Goal: Information Seeking & Learning: Understand process/instructions

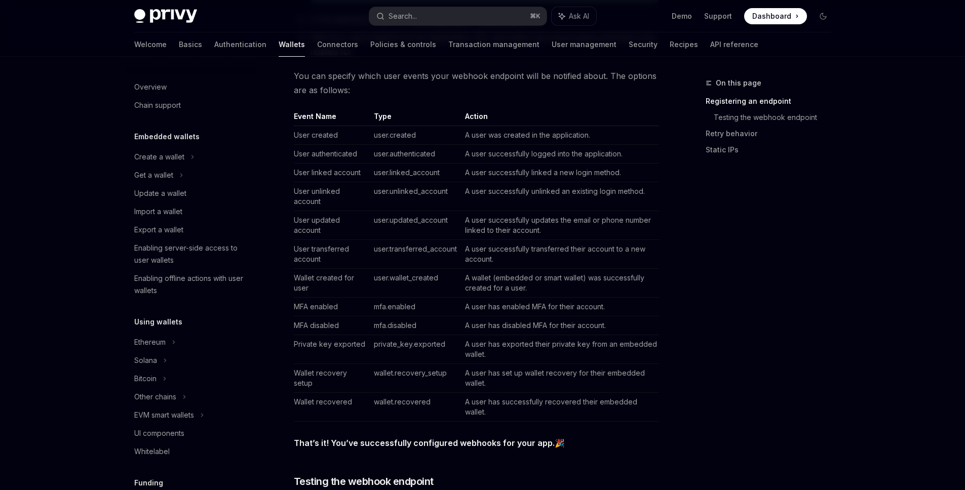
scroll to position [545, 0]
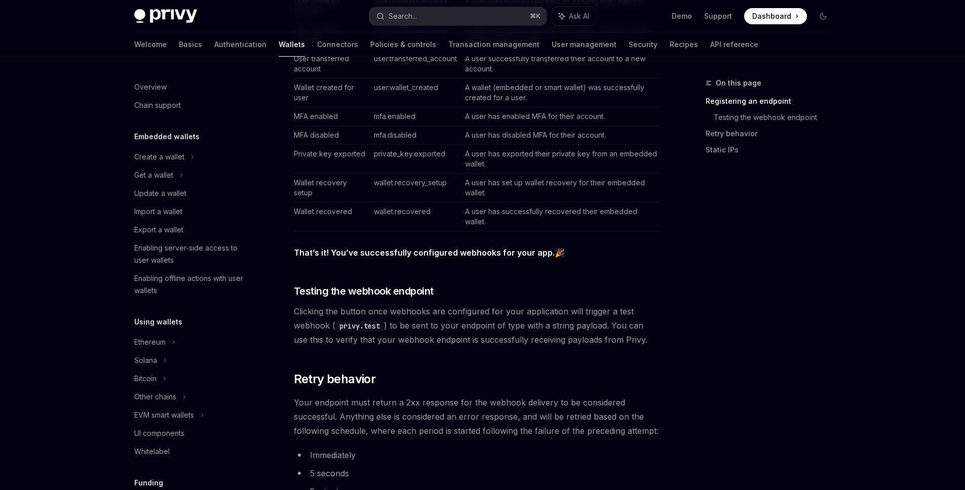
click at [509, 395] on div "Privy offers powerful webhooks that notify your application of updates to: tran…" at bounding box center [476, 187] width 365 height 1209
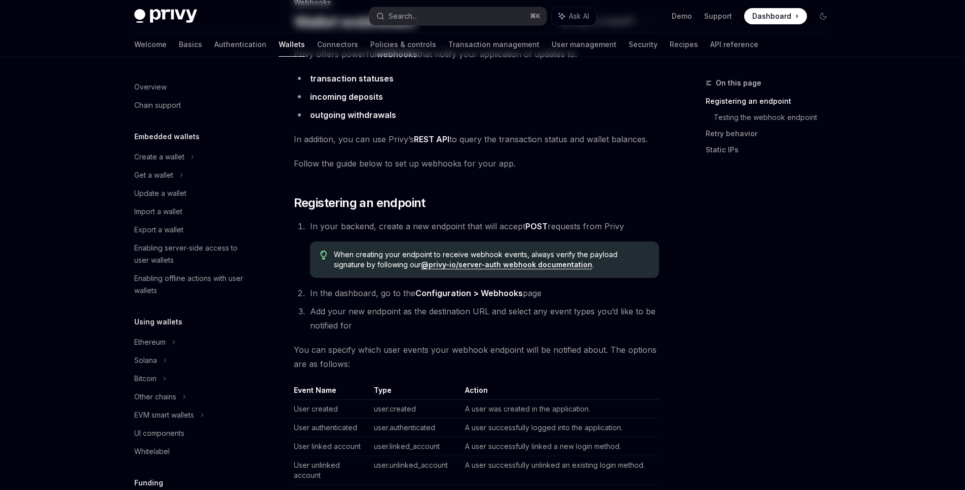
scroll to position [0, 0]
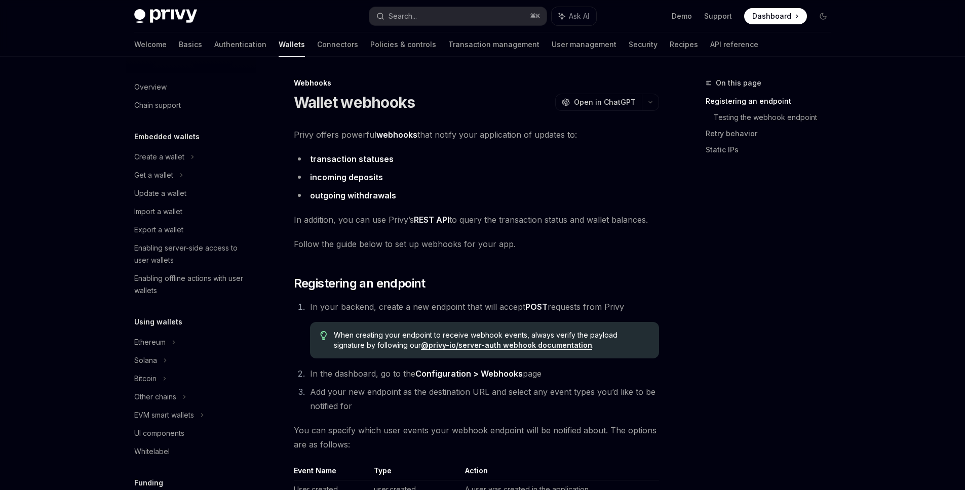
click at [435, 221] on link "REST API" at bounding box center [431, 220] width 35 height 11
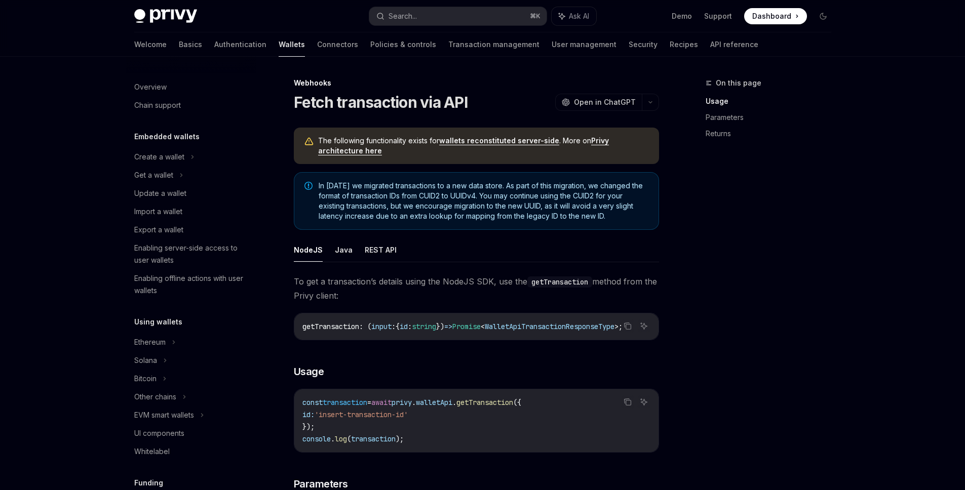
scroll to position [386, 0]
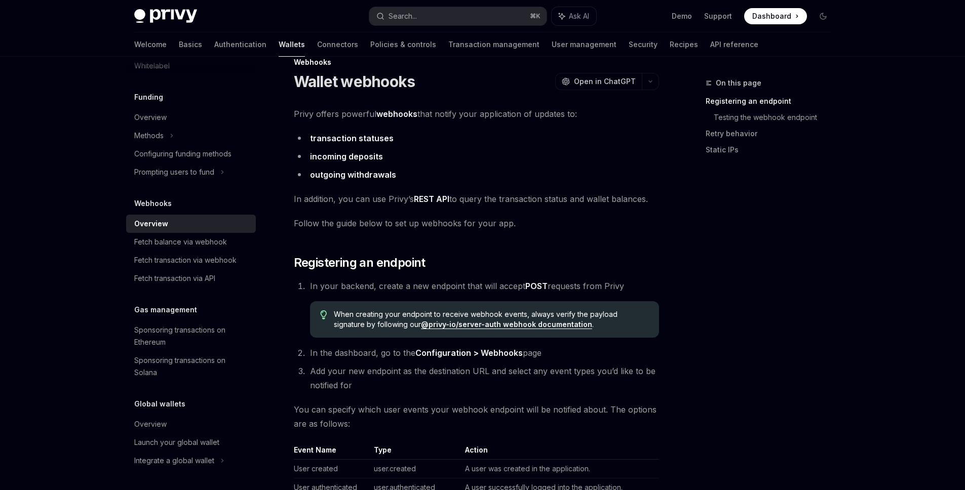
scroll to position [76, 0]
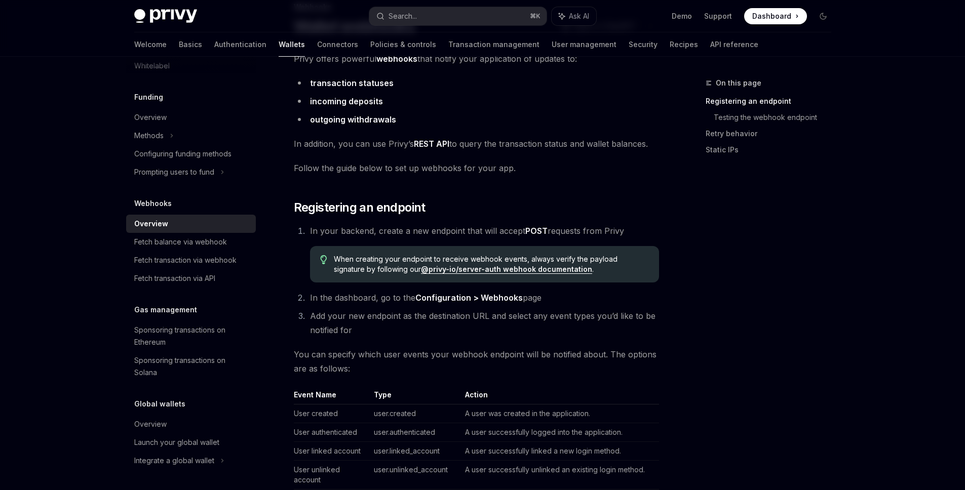
click at [484, 310] on li "Add your new endpoint as the destination URL and select any event types you’d l…" at bounding box center [483, 323] width 352 height 28
click at [485, 321] on li "Add your new endpoint as the destination URL and select any event types you’d l…" at bounding box center [483, 323] width 352 height 28
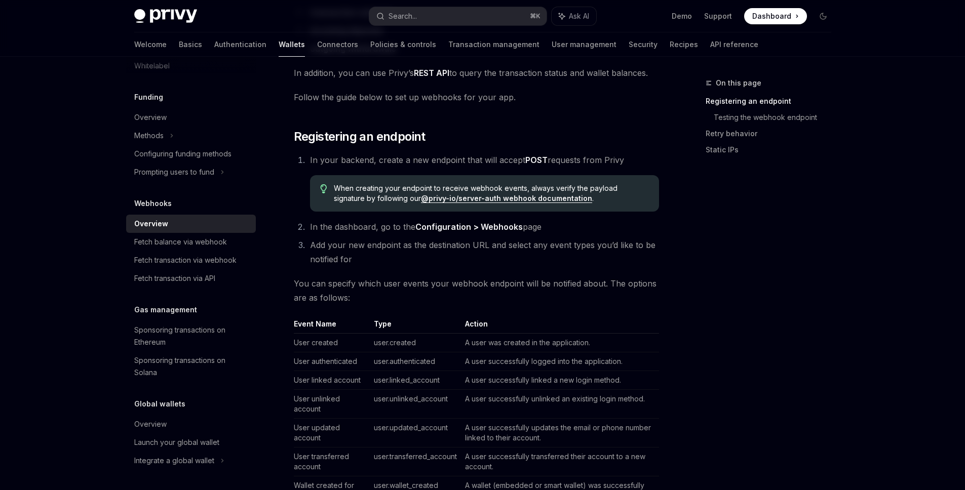
click at [388, 255] on li "Add your new endpoint as the destination URL and select any event types you’d l…" at bounding box center [483, 252] width 352 height 28
click at [350, 289] on span "You can specify which user events your webhook endpoint will be notified about.…" at bounding box center [476, 291] width 365 height 28
click at [400, 301] on span "You can specify which user events your webhook endpoint will be notified about.…" at bounding box center [476, 291] width 365 height 28
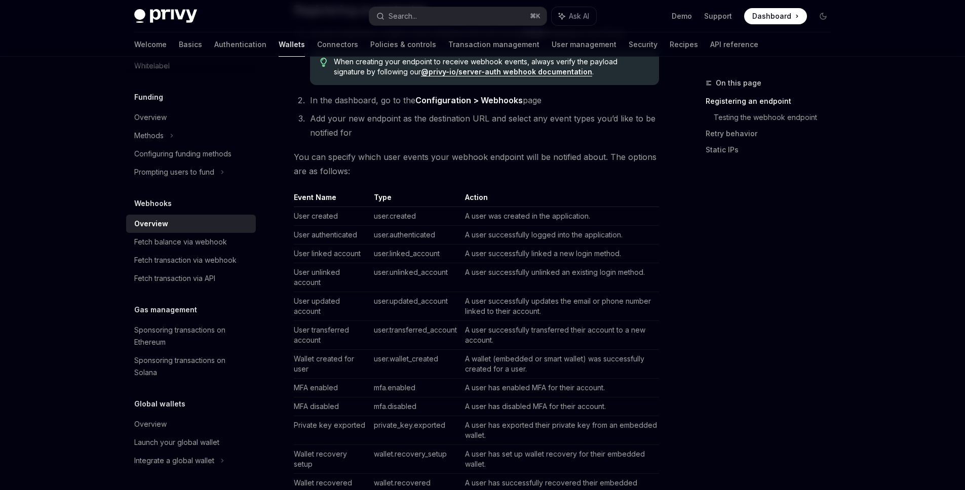
scroll to position [328, 0]
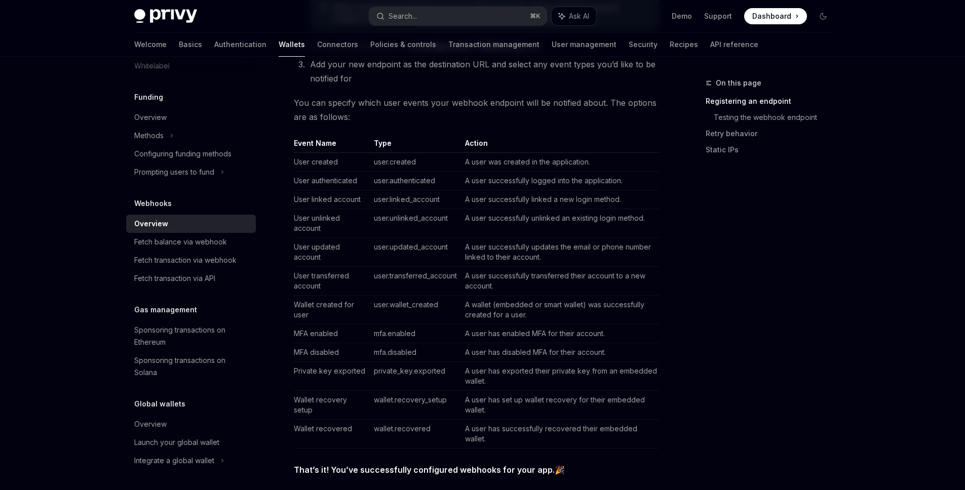
click at [338, 304] on td "Wallet created for user" at bounding box center [332, 310] width 76 height 29
click at [331, 331] on td "MFA enabled" at bounding box center [332, 334] width 76 height 19
click at [331, 349] on td "MFA disabled" at bounding box center [332, 352] width 76 height 19
click at [331, 373] on td "Private key exported" at bounding box center [332, 376] width 76 height 29
click at [328, 408] on td "Wallet recovery setup" at bounding box center [332, 405] width 76 height 29
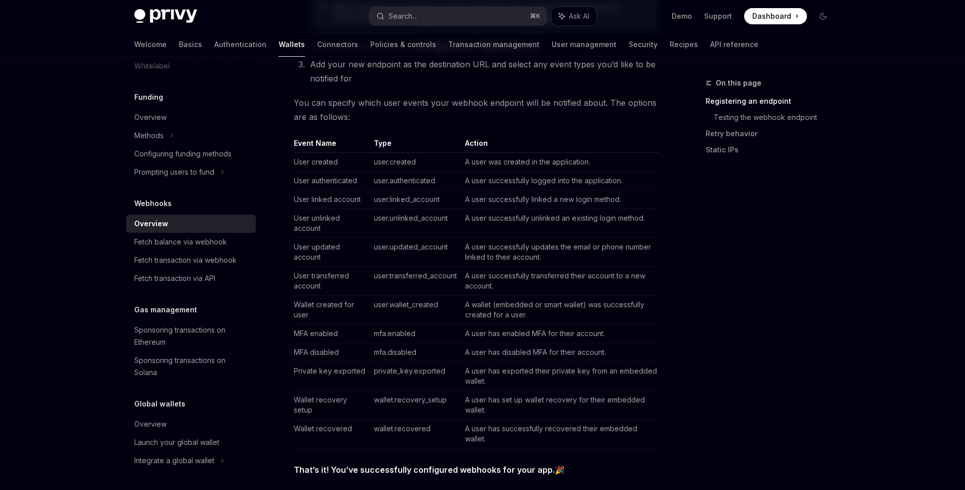
click at [325, 432] on td "Wallet recovered" at bounding box center [332, 434] width 76 height 29
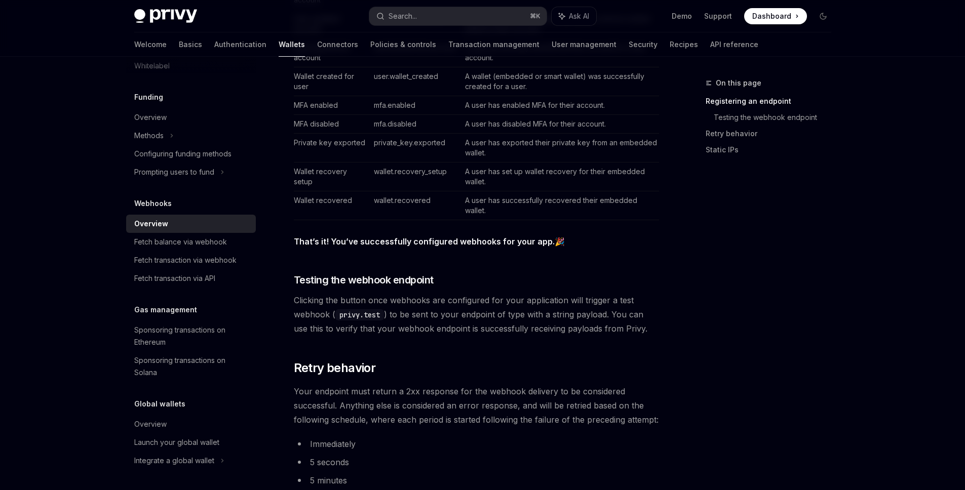
scroll to position [686, 0]
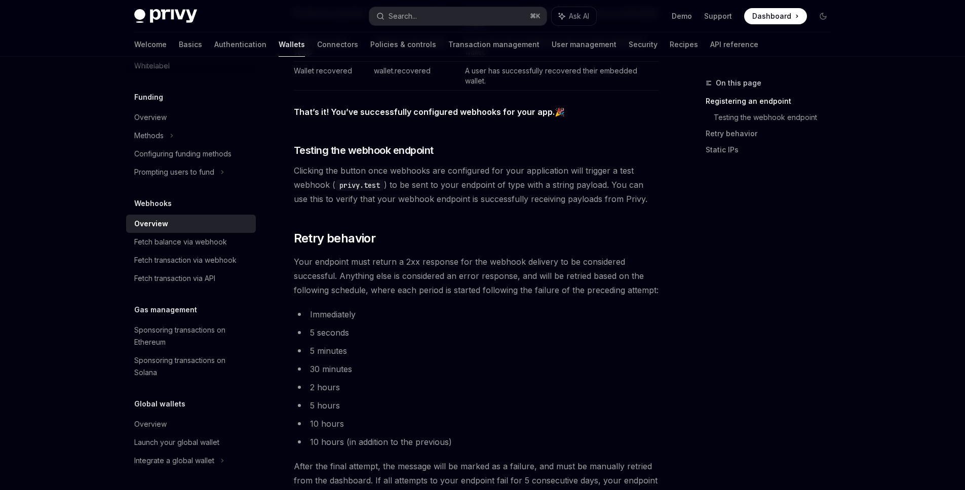
click at [327, 320] on li "Immediately" at bounding box center [476, 314] width 365 height 14
click at [325, 335] on li "5 seconds" at bounding box center [476, 333] width 365 height 14
click at [318, 358] on ul "Immediately 5 seconds 5 minutes 30 minutes 2 hours 5 hours 10 hours 10 hours (i…" at bounding box center [476, 378] width 365 height 142
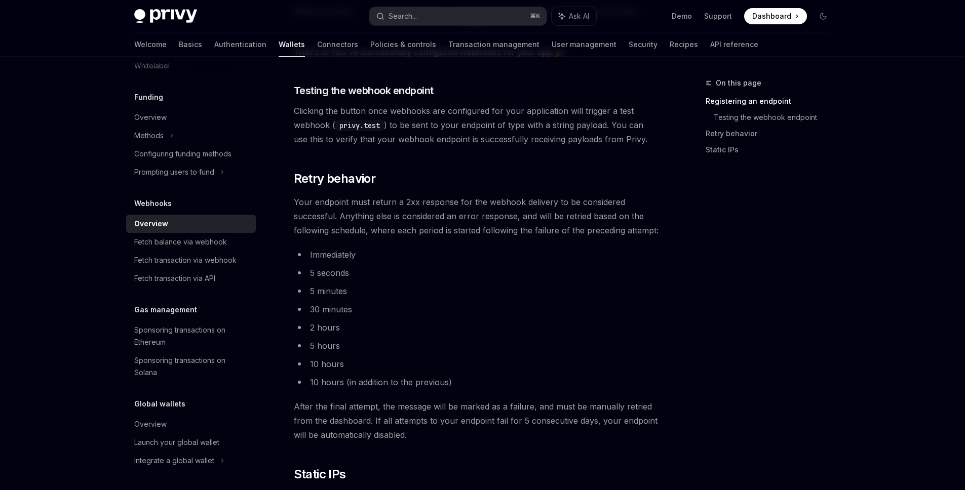
scroll to position [792, 0]
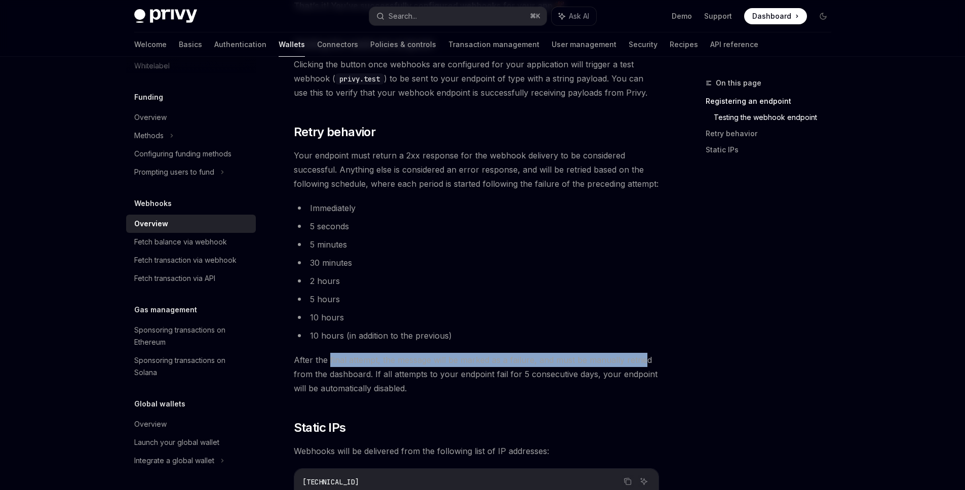
drag, startPoint x: 329, startPoint y: 357, endPoint x: 644, endPoint y: 363, distance: 315.6
click at [644, 363] on span "After the final attempt, the message will be marked as a failure, and must be m…" at bounding box center [476, 374] width 365 height 43
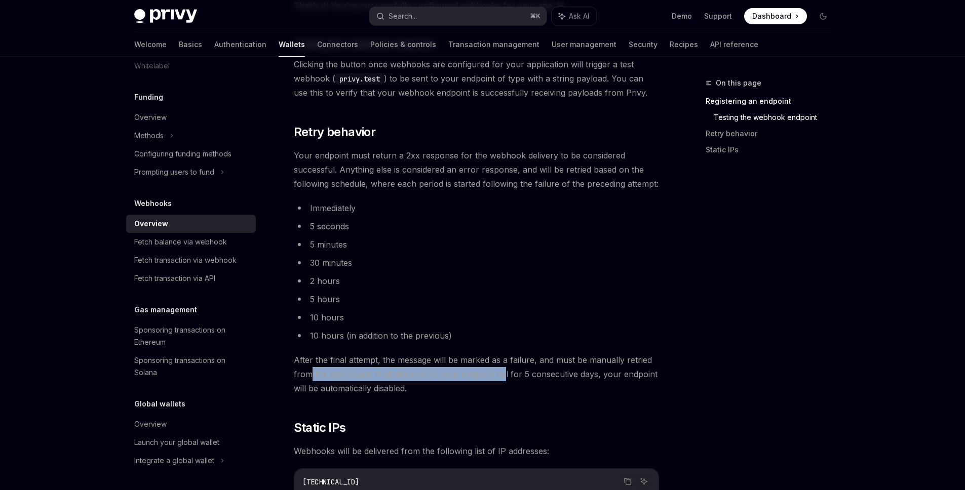
drag, startPoint x: 312, startPoint y: 379, endPoint x: 502, endPoint y: 378, distance: 190.5
click at [502, 378] on span "After the final attempt, the message will be marked as a failure, and must be m…" at bounding box center [476, 374] width 365 height 43
click at [502, 380] on span "After the final attempt, the message will be marked as a failure, and must be m…" at bounding box center [476, 374] width 365 height 43
drag, startPoint x: 407, startPoint y: 374, endPoint x: 577, endPoint y: 370, distance: 170.3
click at [577, 370] on span "After the final attempt, the message will be marked as a failure, and must be m…" at bounding box center [476, 374] width 365 height 43
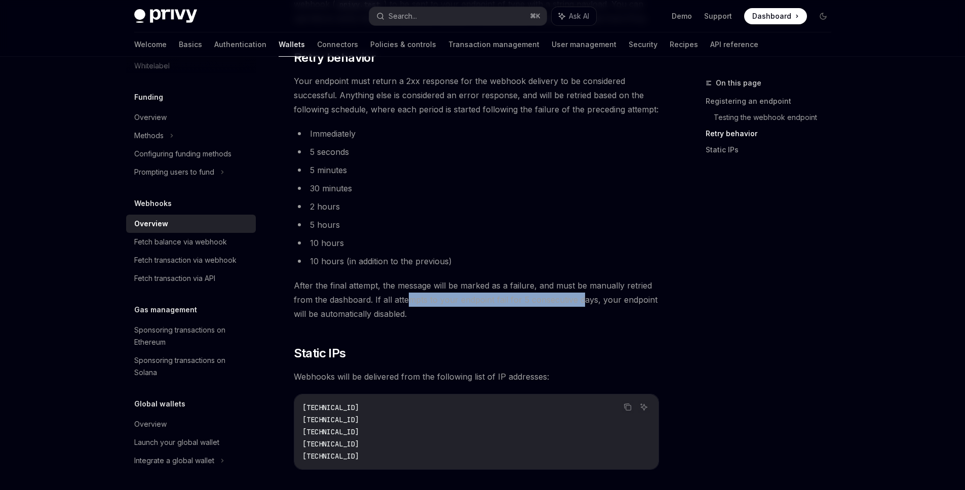
scroll to position [911, 0]
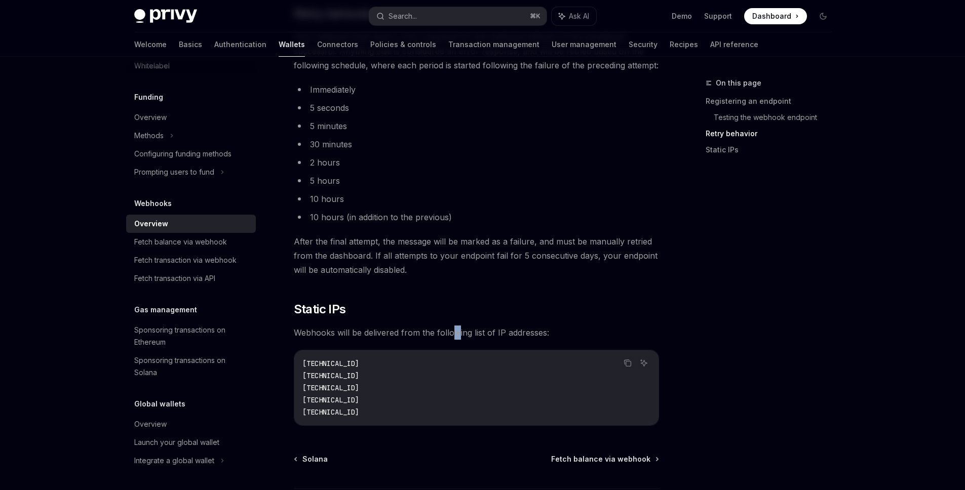
drag, startPoint x: 455, startPoint y: 337, endPoint x: 501, endPoint y: 336, distance: 45.6
click at [461, 338] on span "Webhooks will be delivered from the following list of IP addresses:" at bounding box center [476, 333] width 365 height 14
click at [542, 334] on span "Webhooks will be delivered from the following list of IP addresses:" at bounding box center [476, 333] width 365 height 14
click at [161, 241] on div "Fetch balance via webhook" at bounding box center [180, 242] width 93 height 12
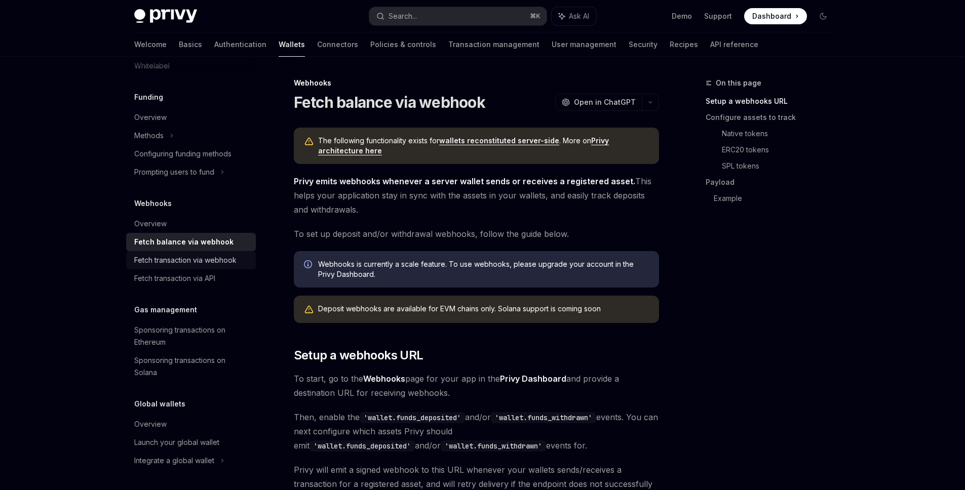
click at [190, 260] on div "Fetch transaction via webhook" at bounding box center [185, 260] width 102 height 12
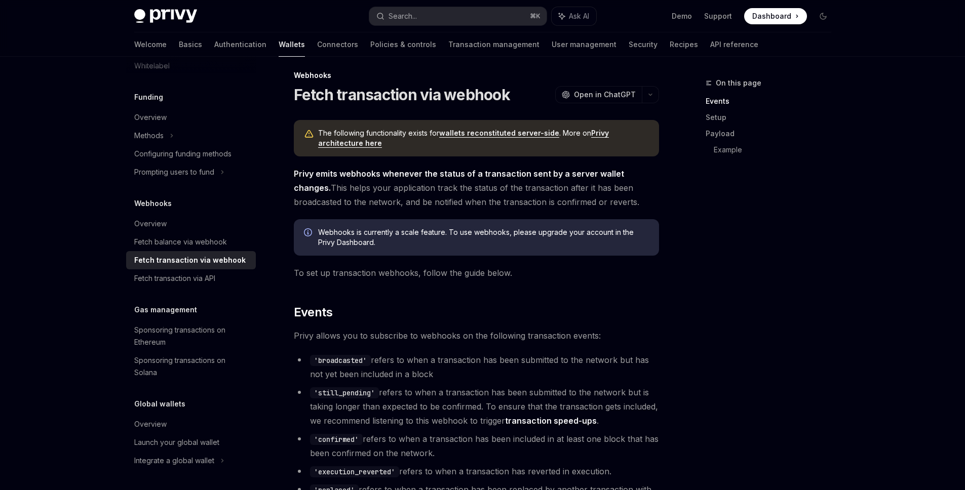
scroll to position [18, 0]
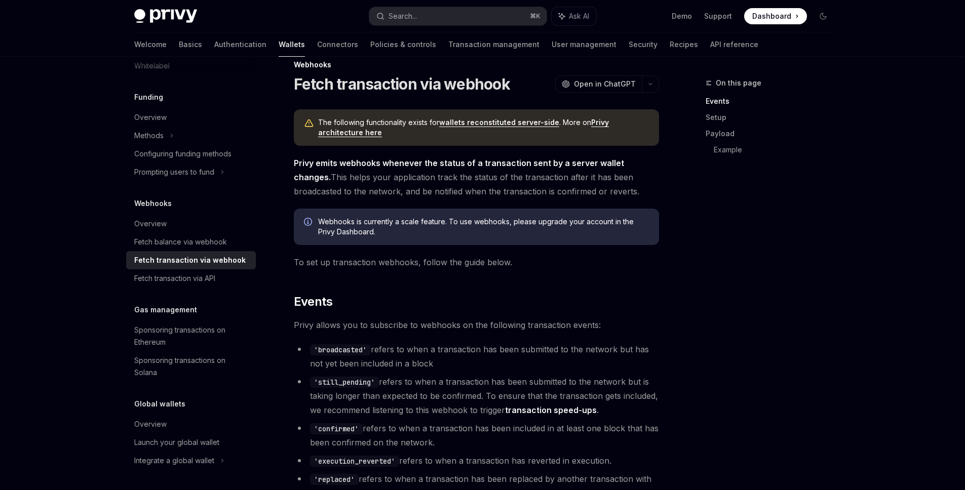
click at [367, 389] on li "'still_pending' refers to when a transaction has been submitted to the network …" at bounding box center [476, 396] width 365 height 43
drag, startPoint x: 358, startPoint y: 403, endPoint x: 427, endPoint y: 400, distance: 68.9
click at [427, 400] on li "'still_pending' refers to when a transaction has been submitted to the network …" at bounding box center [476, 396] width 365 height 43
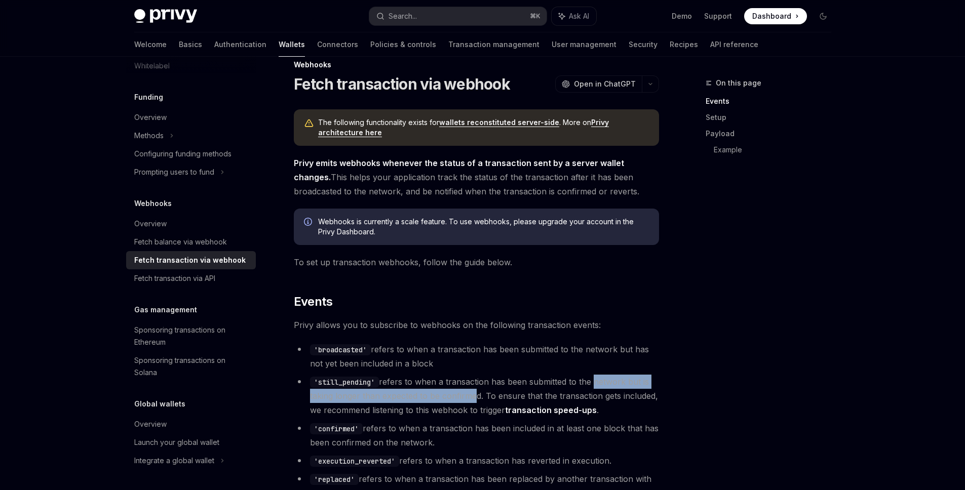
drag, startPoint x: 490, startPoint y: 393, endPoint x: 608, endPoint y: 390, distance: 118.1
click at [604, 390] on li "'still_pending' refers to when a transaction has been submitted to the network …" at bounding box center [476, 396] width 365 height 43
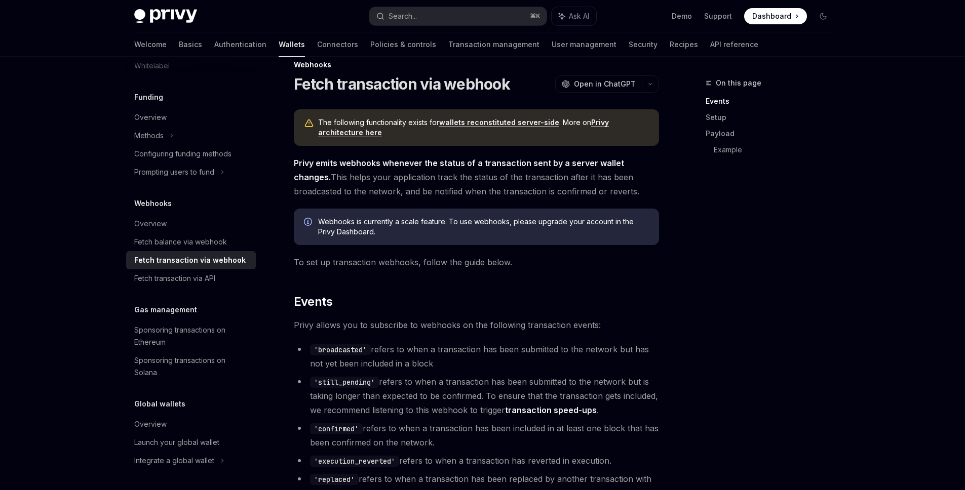
click at [608, 391] on li "'still_pending' refers to when a transaction has been submitted to the network …" at bounding box center [476, 396] width 365 height 43
drag, startPoint x: 319, startPoint y: 412, endPoint x: 442, endPoint y: 410, distance: 122.6
click at [441, 410] on li "'still_pending' refers to when a transaction has been submitted to the network …" at bounding box center [476, 396] width 365 height 43
click at [442, 410] on li "'still_pending' refers to when a transaction has been submitted to the network …" at bounding box center [476, 396] width 365 height 43
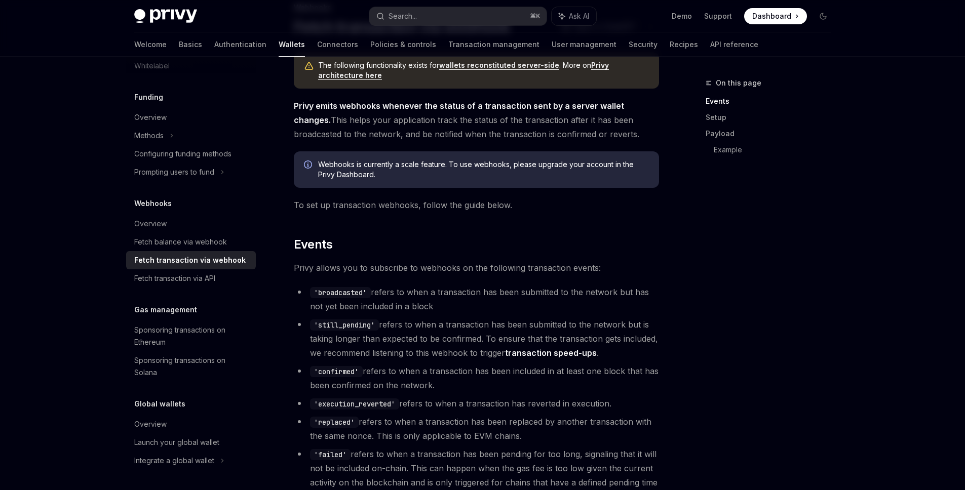
scroll to position [79, 0]
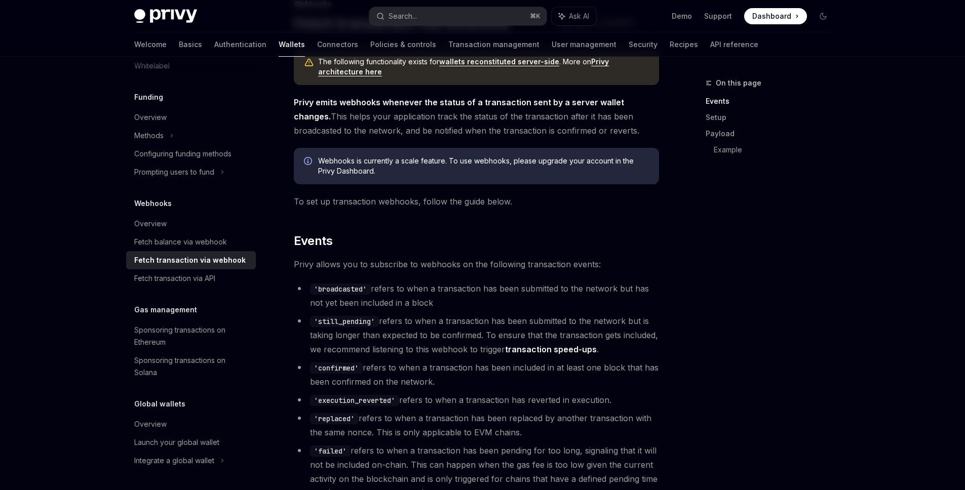
click at [561, 351] on link "transaction speed-ups" at bounding box center [551, 349] width 92 height 11
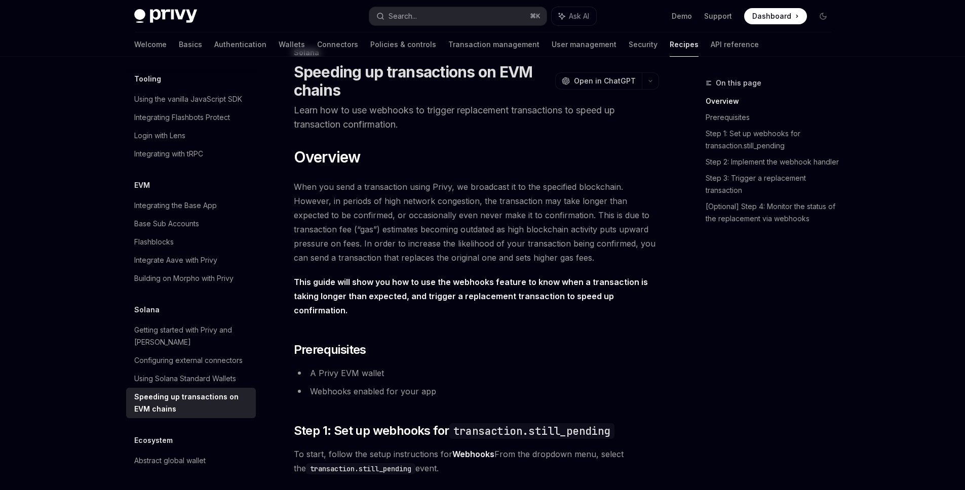
scroll to position [168, 0]
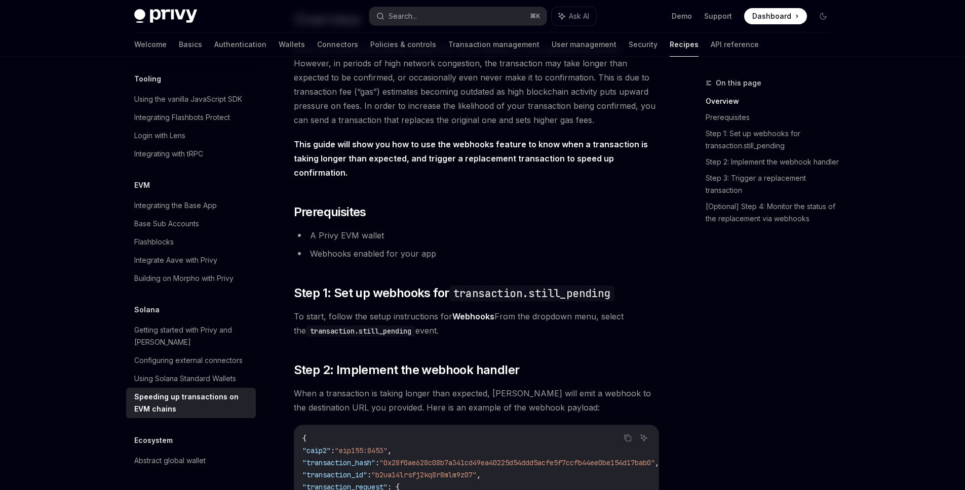
type textarea "*"
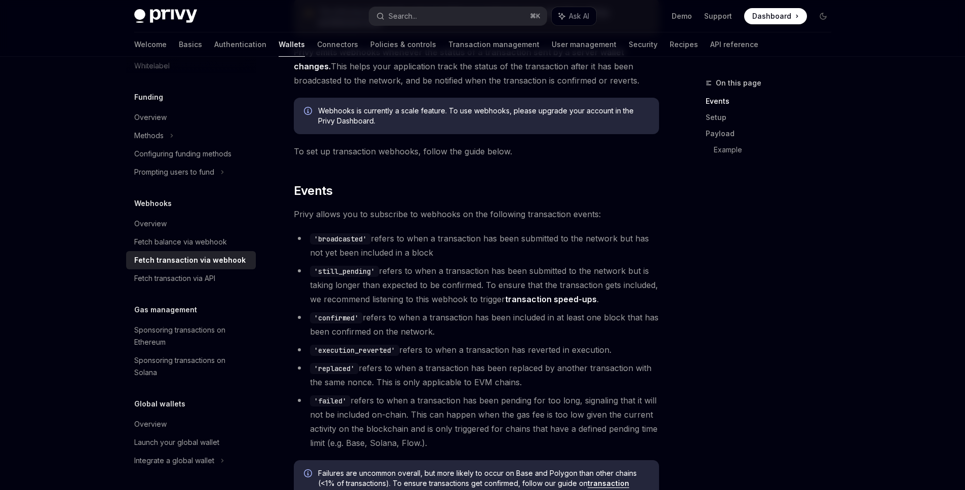
scroll to position [135, 0]
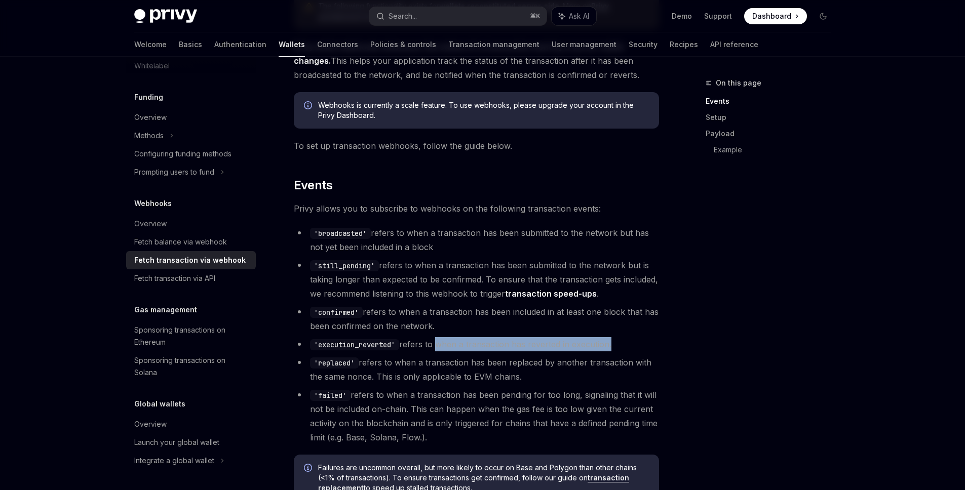
click at [439, 342] on ul "'broadcasted' refers to when a transaction has been submitted to the network bu…" at bounding box center [476, 335] width 365 height 219
click at [562, 400] on li "'failed' refers to when a transaction has been pending for too long, signaling …" at bounding box center [476, 416] width 365 height 57
drag, startPoint x: 584, startPoint y: 418, endPoint x: 573, endPoint y: 419, distance: 10.7
click at [584, 418] on li "'failed' refers to when a transaction has been pending for too long, signaling …" at bounding box center [476, 416] width 365 height 57
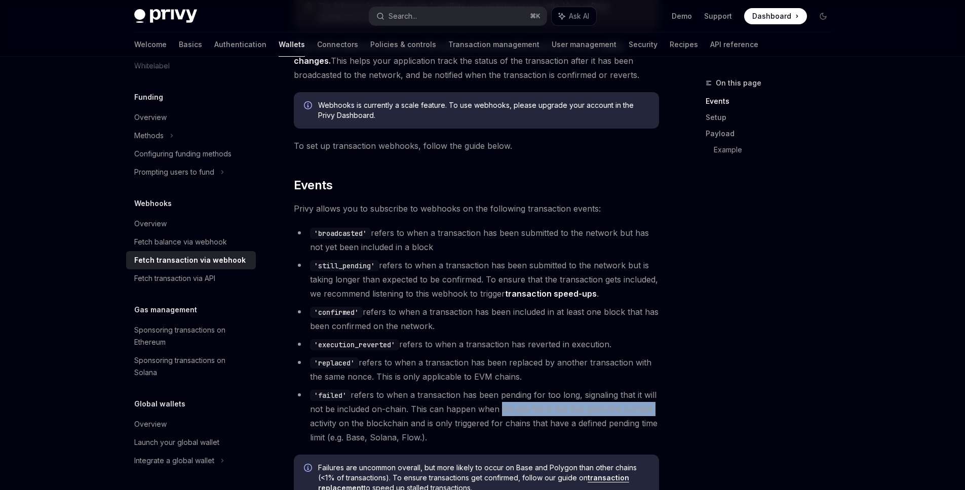
drag, startPoint x: 537, startPoint y: 410, endPoint x: 667, endPoint y: 406, distance: 129.7
click at [569, 407] on li "'failed' refers to when a transaction has been pending for too long, signaling …" at bounding box center [476, 416] width 365 height 57
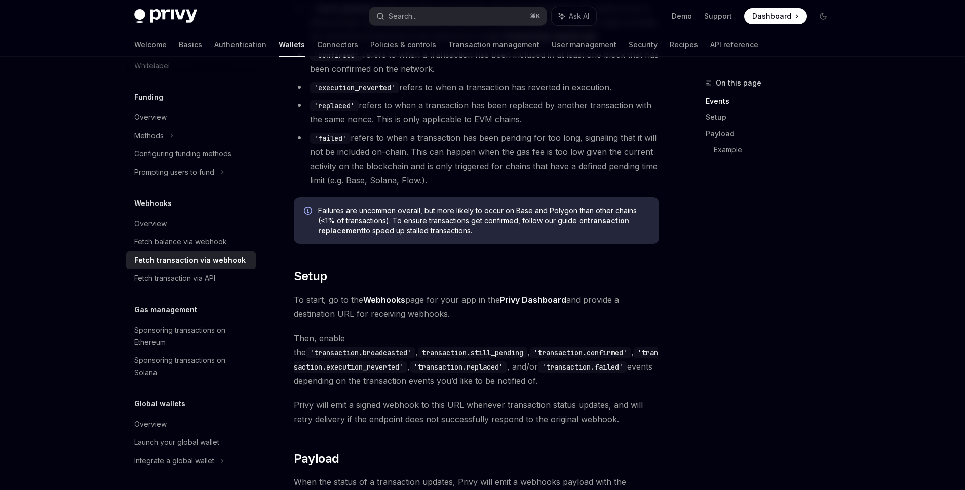
scroll to position [397, 0]
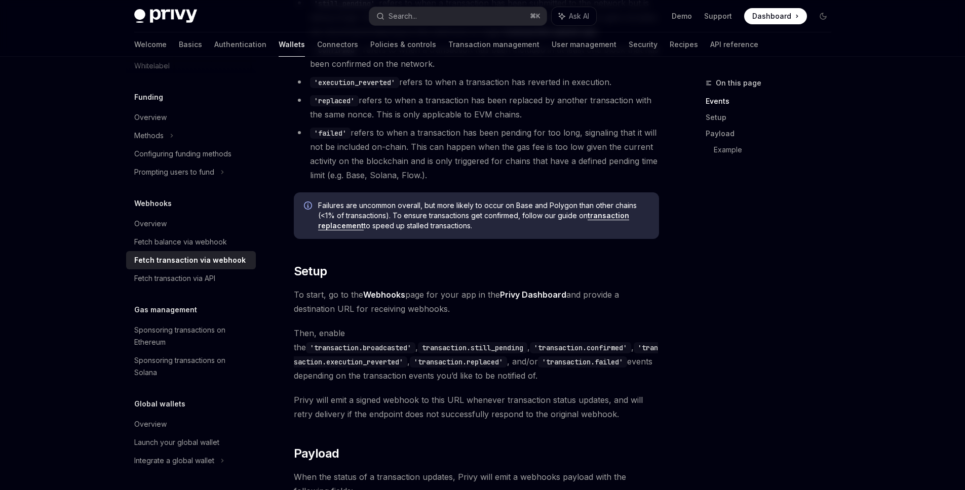
click at [342, 329] on span "Then, enable the 'transaction.broadcasted' , transaction.still_pending , 'trans…" at bounding box center [476, 354] width 365 height 57
click at [458, 339] on span "Then, enable the 'transaction.broadcasted' , transaction.still_pending , 'trans…" at bounding box center [476, 354] width 365 height 57
click at [574, 357] on span "Then, enable the 'transaction.broadcasted' , transaction.still_pending , 'trans…" at bounding box center [476, 354] width 365 height 57
click at [544, 384] on div "The following functionality exists for wallets reconstituted server-side . More…" at bounding box center [476, 342] width 365 height 1222
click at [411, 385] on div "The following functionality exists for wallets reconstituted server-side . More…" at bounding box center [476, 342] width 365 height 1222
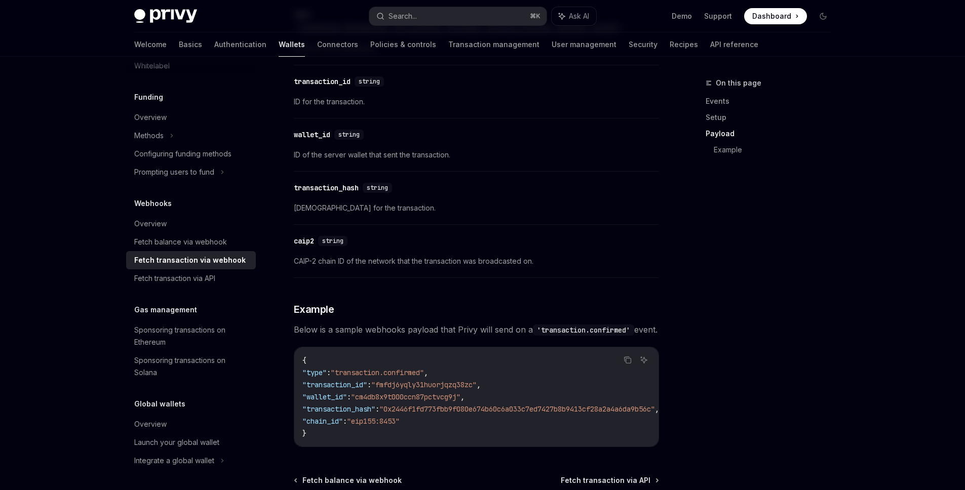
scroll to position [926, 0]
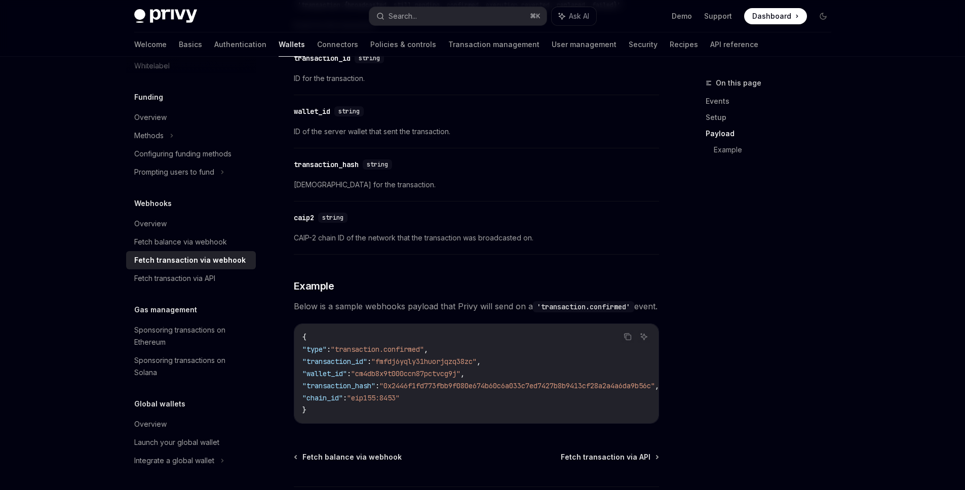
drag, startPoint x: 382, startPoint y: 442, endPoint x: 403, endPoint y: 438, distance: 21.7
click at [403, 424] on div "Copy Ask AI { "type" : "transaction.confirmed" , "transaction_id" : "fmfdj6yqly…" at bounding box center [476, 374] width 365 height 100
drag, startPoint x: 409, startPoint y: 434, endPoint x: 453, endPoint y: 440, distance: 45.0
click at [452, 423] on div "{ "type" : "transaction.confirmed" , "transaction_id" : "fmfdj6yqly31huorjqzq38…" at bounding box center [476, 373] width 364 height 99
drag, startPoint x: 440, startPoint y: 441, endPoint x: 489, endPoint y: 434, distance: 49.6
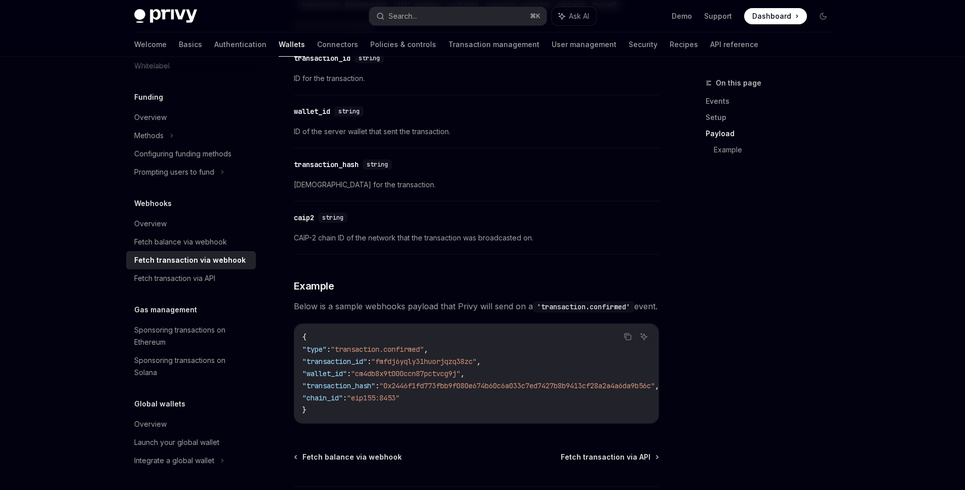
click at [489, 424] on div "Copy Ask AI { "type" : "transaction.confirmed" , "transaction_id" : "fmfdj6yqly…" at bounding box center [476, 374] width 365 height 100
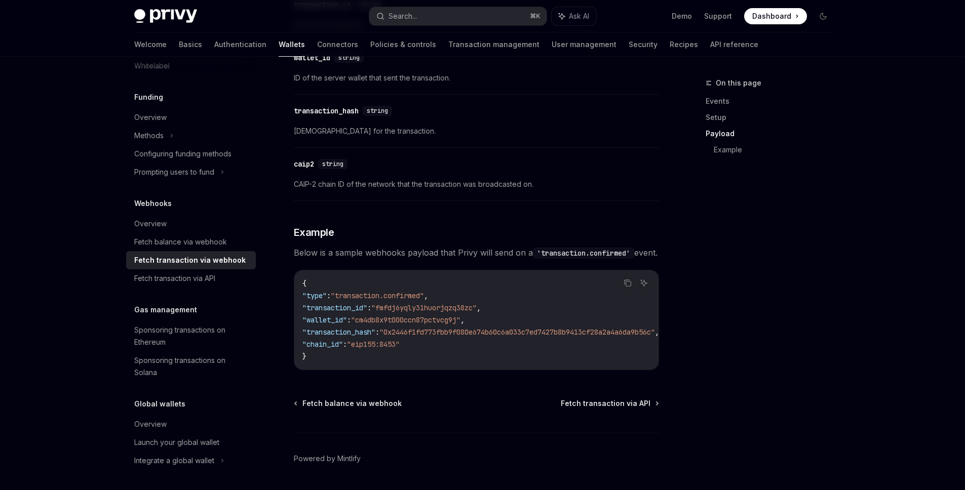
scroll to position [983, 0]
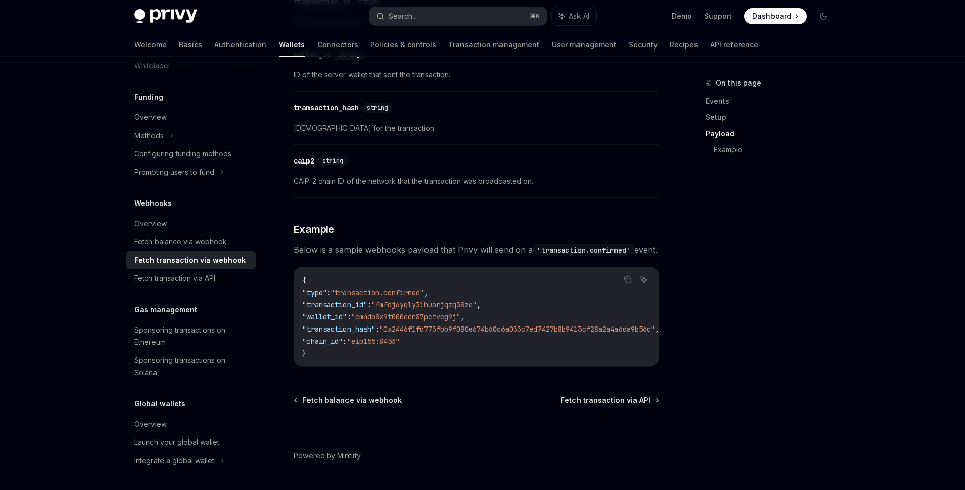
click at [414, 322] on span ""cm4db8x9t000ccn87pctvcg9j"" at bounding box center [405, 317] width 109 height 9
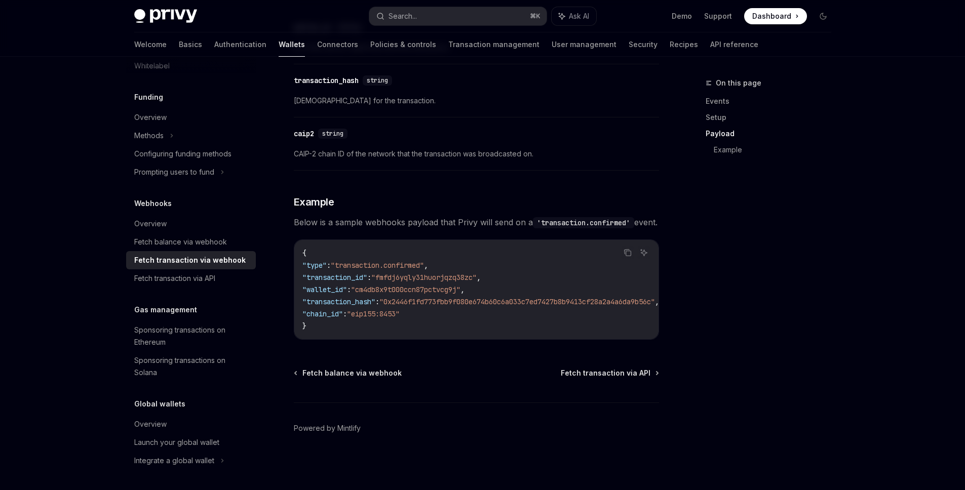
scroll to position [1028, 0]
click at [422, 287] on span ""cm4db8x9t000ccn87pctvcg9j"" at bounding box center [405, 289] width 109 height 9
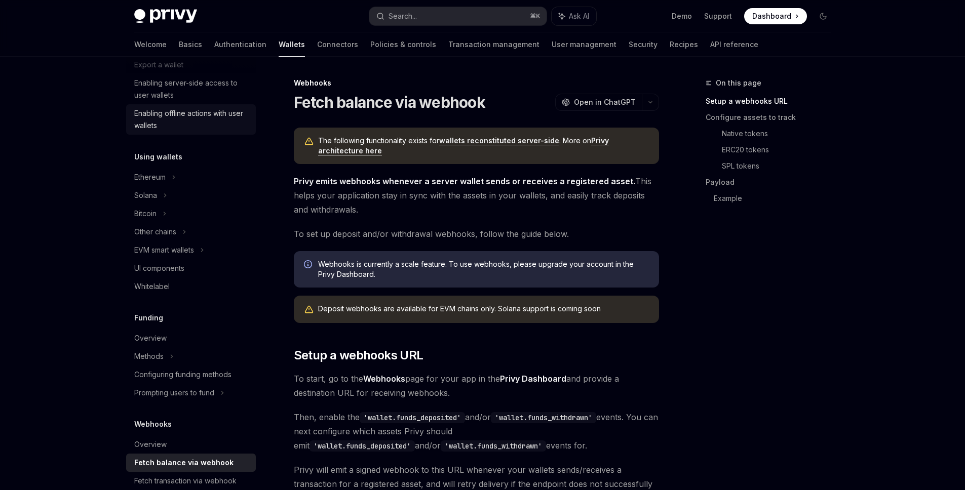
scroll to position [221, 0]
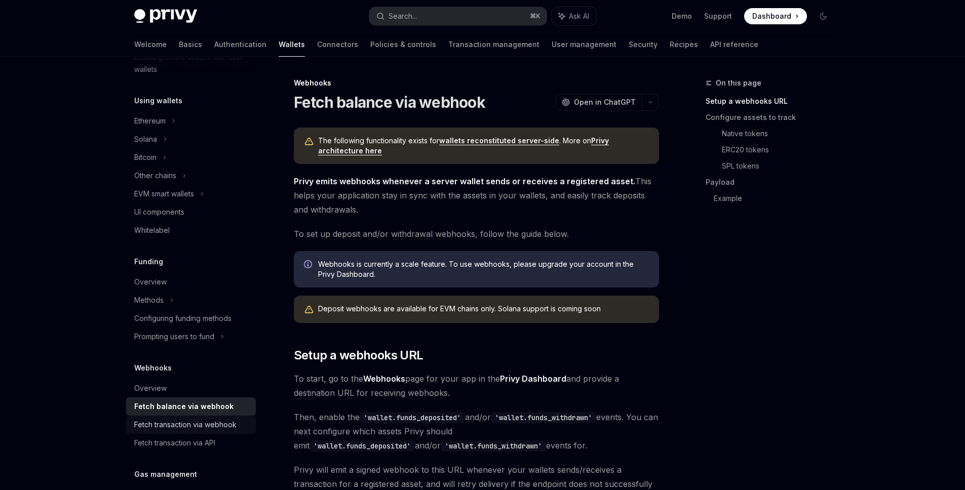
click at [199, 428] on div "Fetch transaction via webhook" at bounding box center [185, 425] width 102 height 12
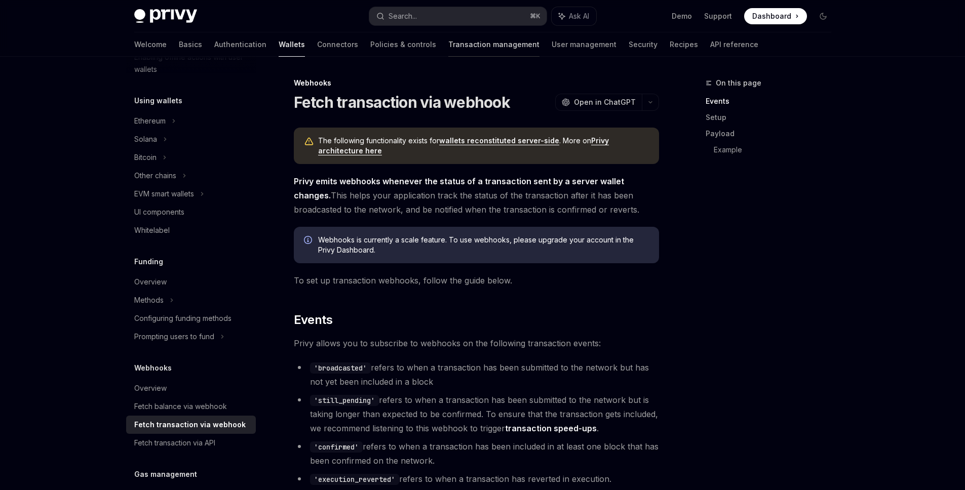
click at [448, 45] on link "Transaction management" at bounding box center [493, 44] width 91 height 24
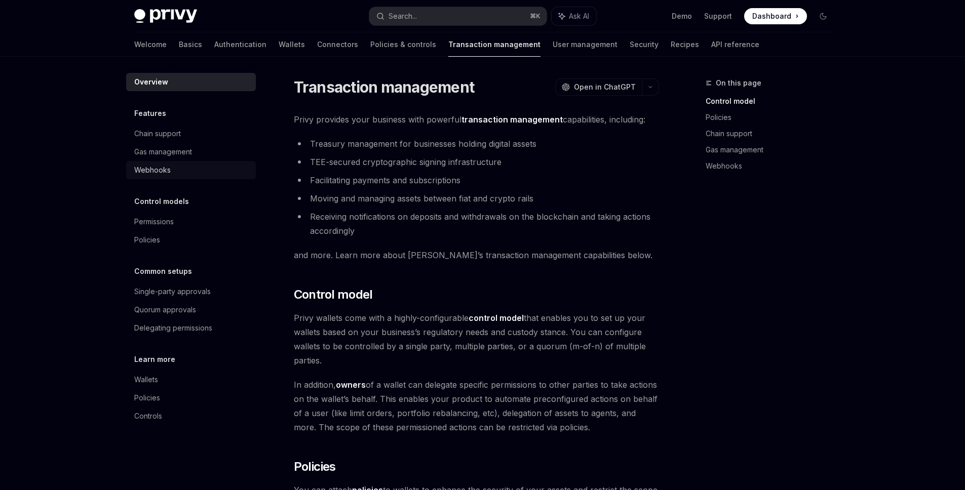
click at [157, 172] on div "Webhooks" at bounding box center [152, 170] width 36 height 12
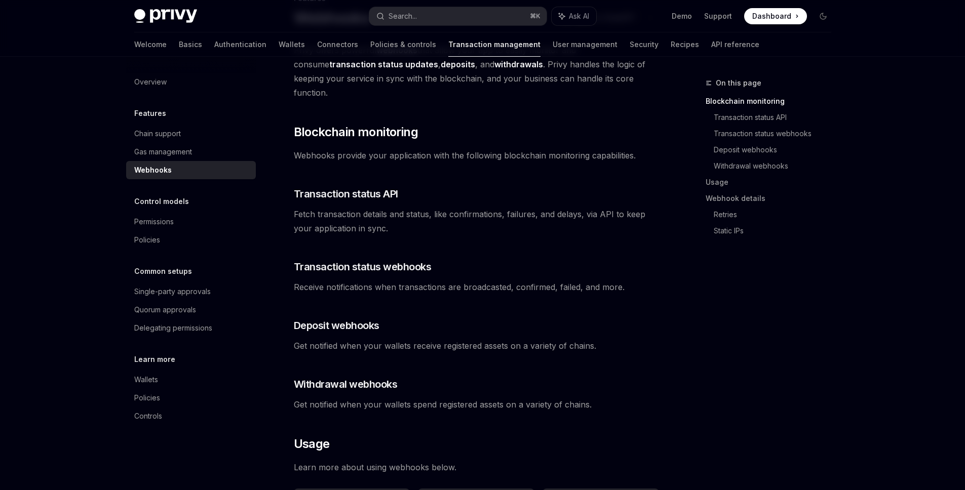
scroll to position [22, 0]
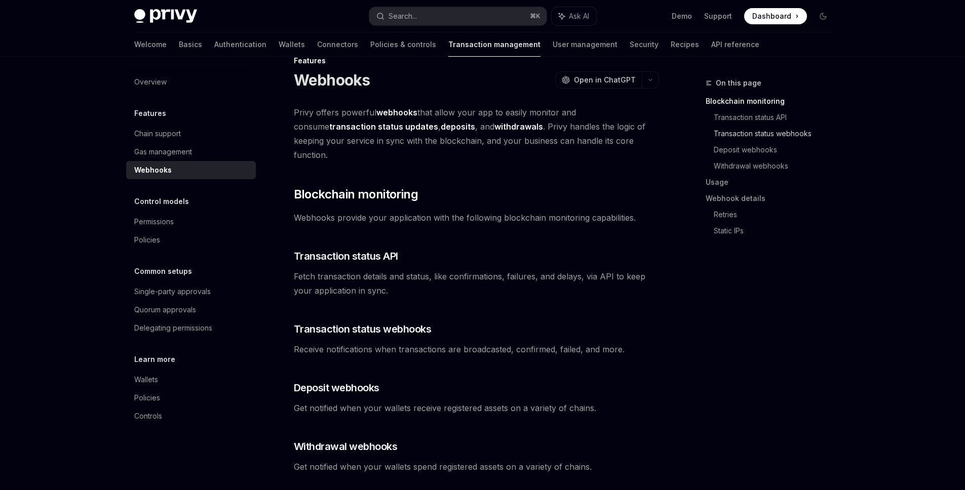
click at [755, 133] on link "Transaction status webhooks" at bounding box center [777, 134] width 126 height 16
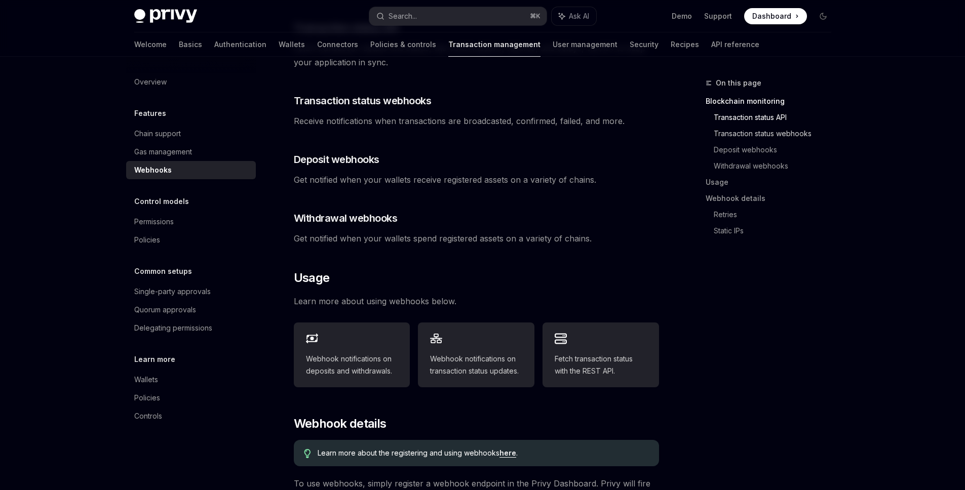
scroll to position [253, 0]
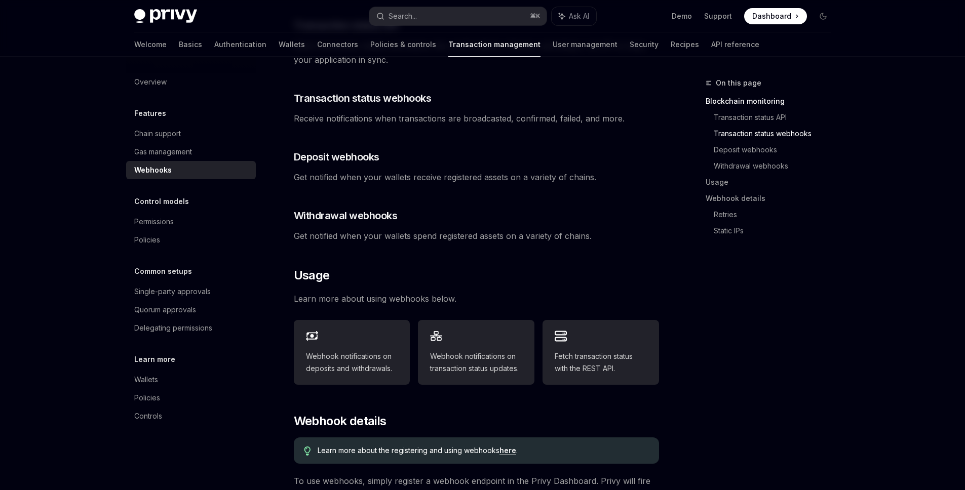
click at [598, 111] on span "Receive notifications when transactions are broadcasted, confirmed, failed, and…" at bounding box center [476, 118] width 365 height 14
click at [490, 361] on div "Webhook notifications on transaction status updates." at bounding box center [476, 352] width 117 height 65
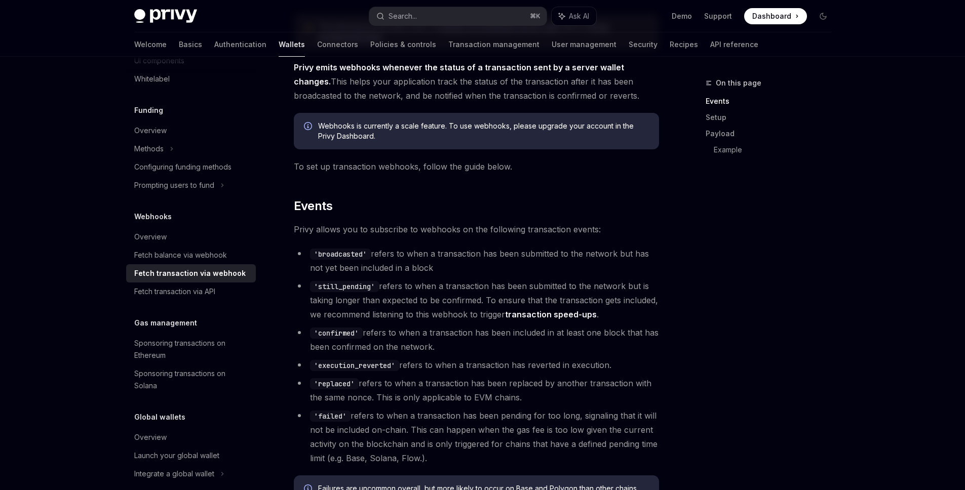
scroll to position [169, 0]
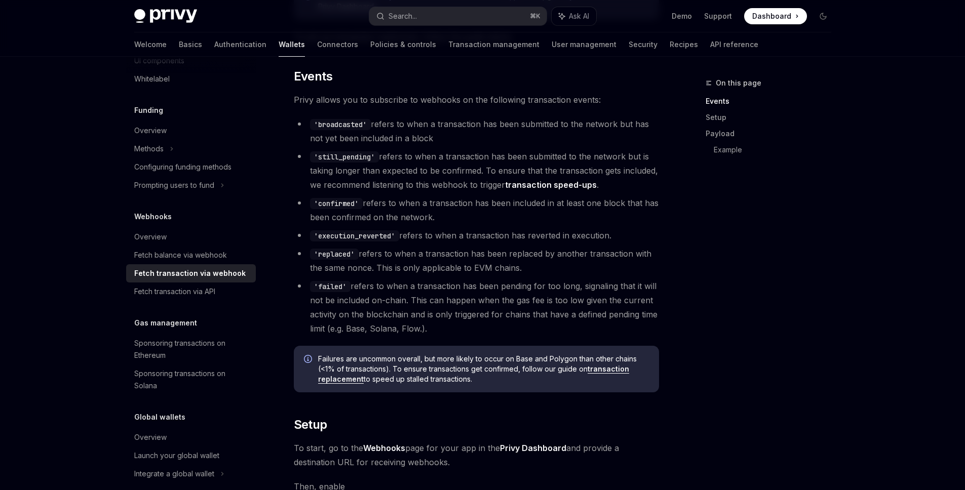
scroll to position [253, 0]
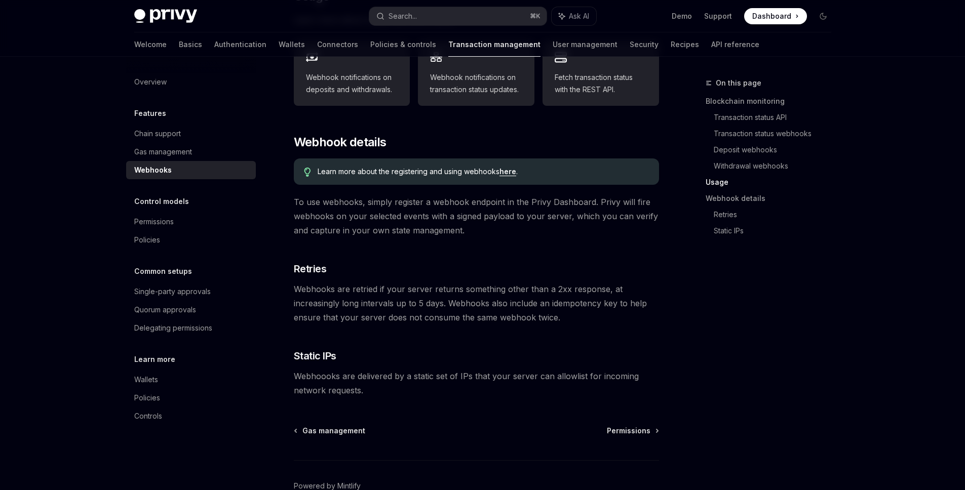
scroll to position [312, 0]
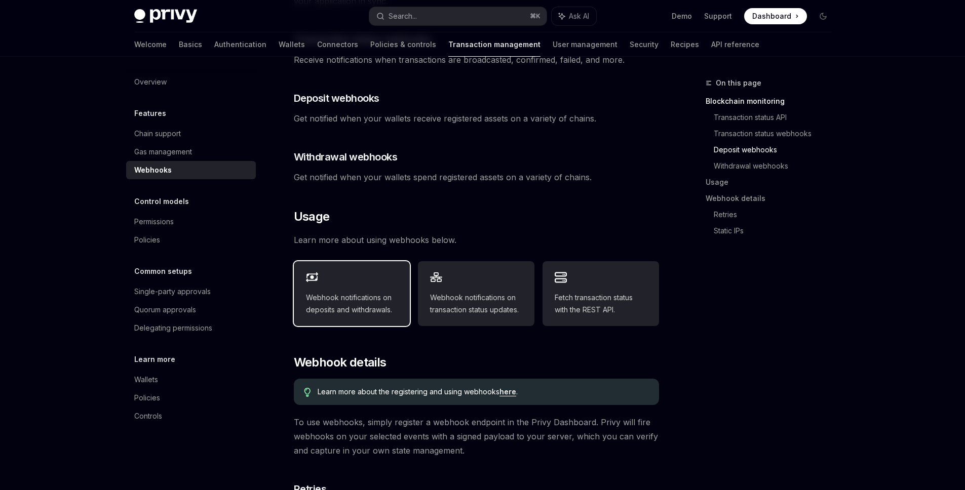
click at [352, 302] on div "Webhook notifications on deposits and withdrawals." at bounding box center [352, 293] width 117 height 65
type textarea "*"
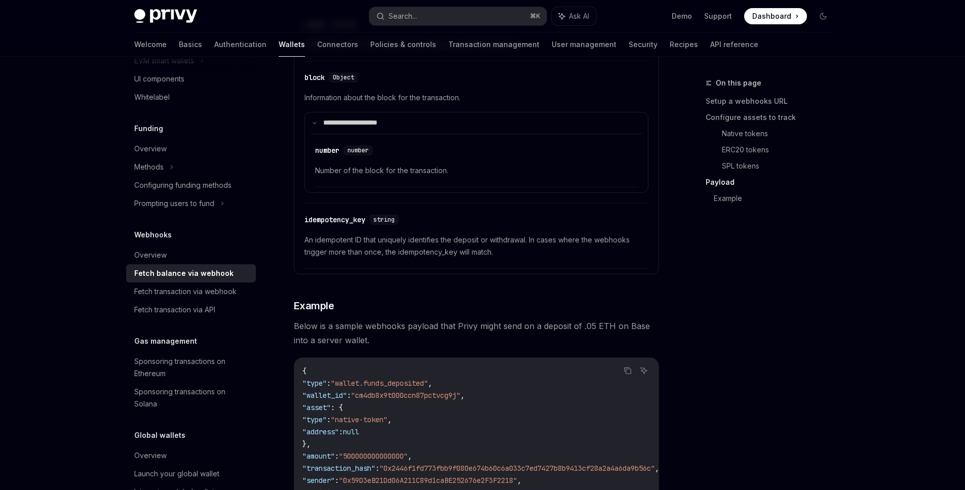
scroll to position [1753, 0]
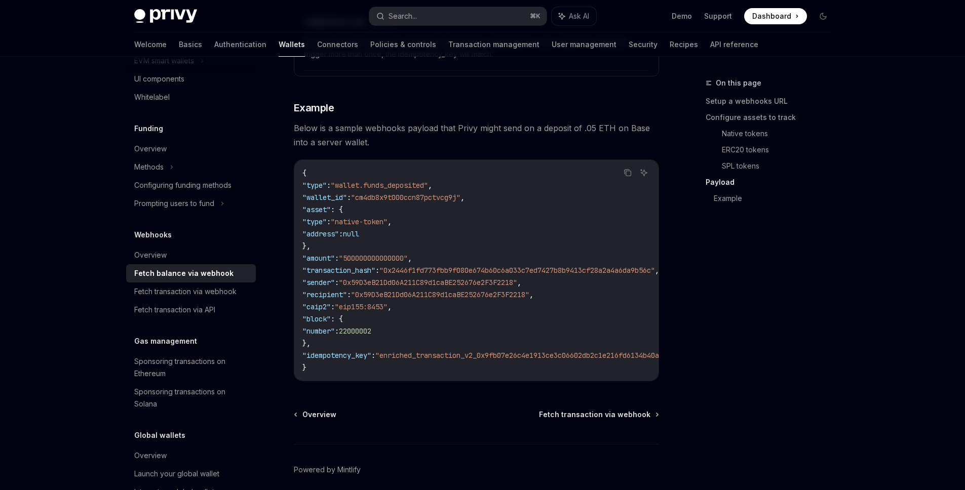
click at [339, 237] on span ""address"" at bounding box center [320, 233] width 36 height 9
click at [327, 219] on span ""type"" at bounding box center [314, 221] width 24 height 9
click at [333, 231] on span ""address"" at bounding box center [320, 233] width 36 height 9
click at [474, 233] on code "{ "type" : "wallet.funds_deposited" , "wallet_id" : "cm4db8x9t000ccn87pctvcg9j"…" at bounding box center [543, 270] width 482 height 207
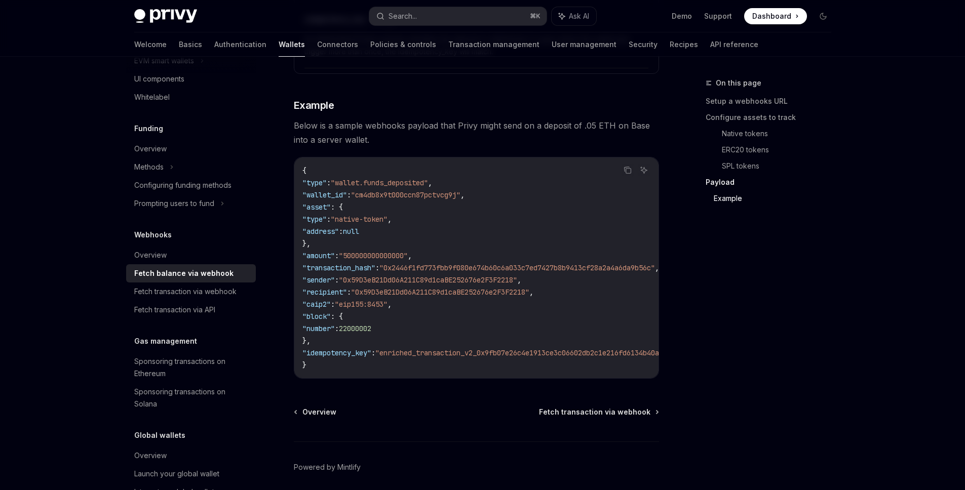
scroll to position [1794, 0]
